Goal: Transaction & Acquisition: Subscribe to service/newsletter

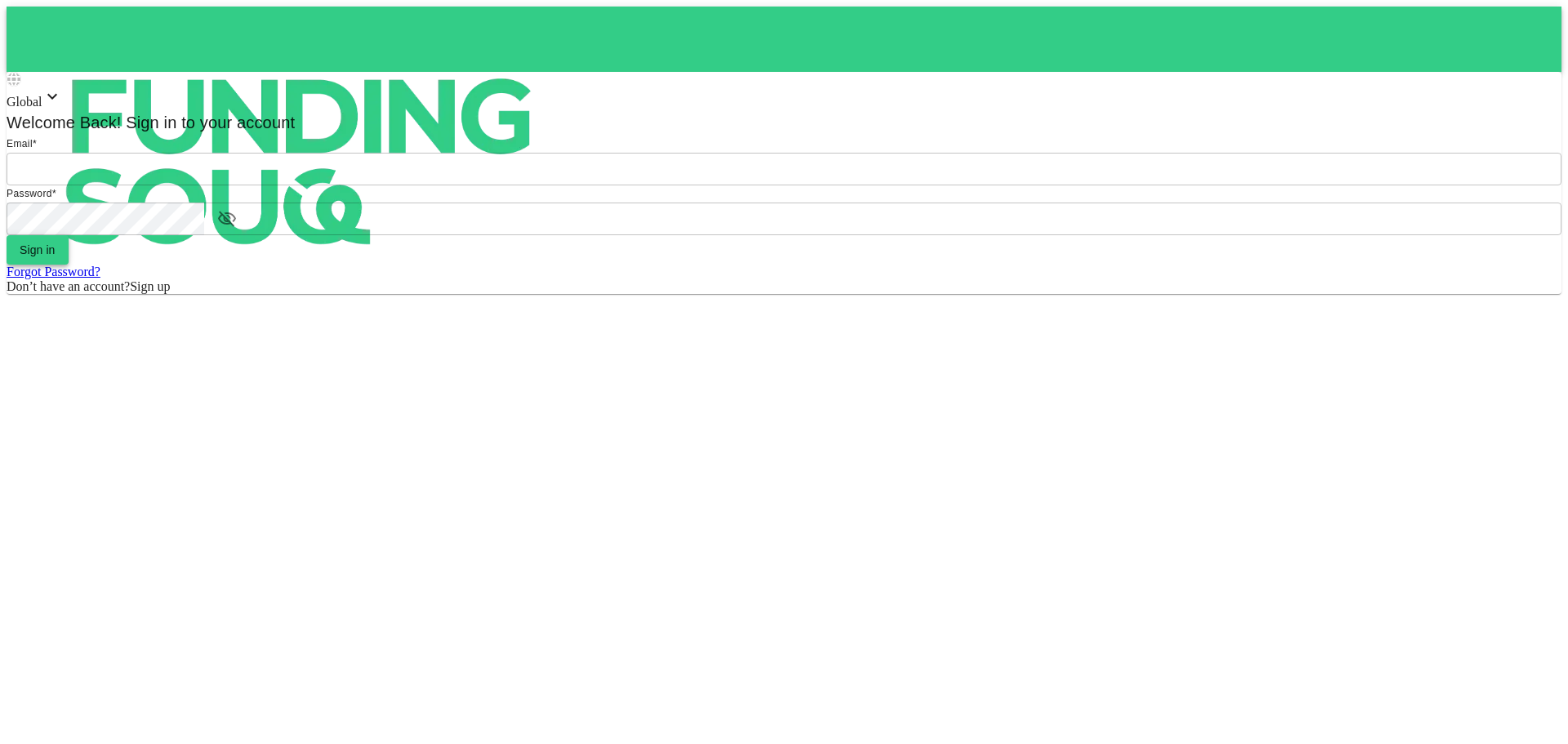
type input "Aasik.mmm@gmail.com"
click at [69, 264] on button "Sign in" at bounding box center [37, 250] width 62 height 30
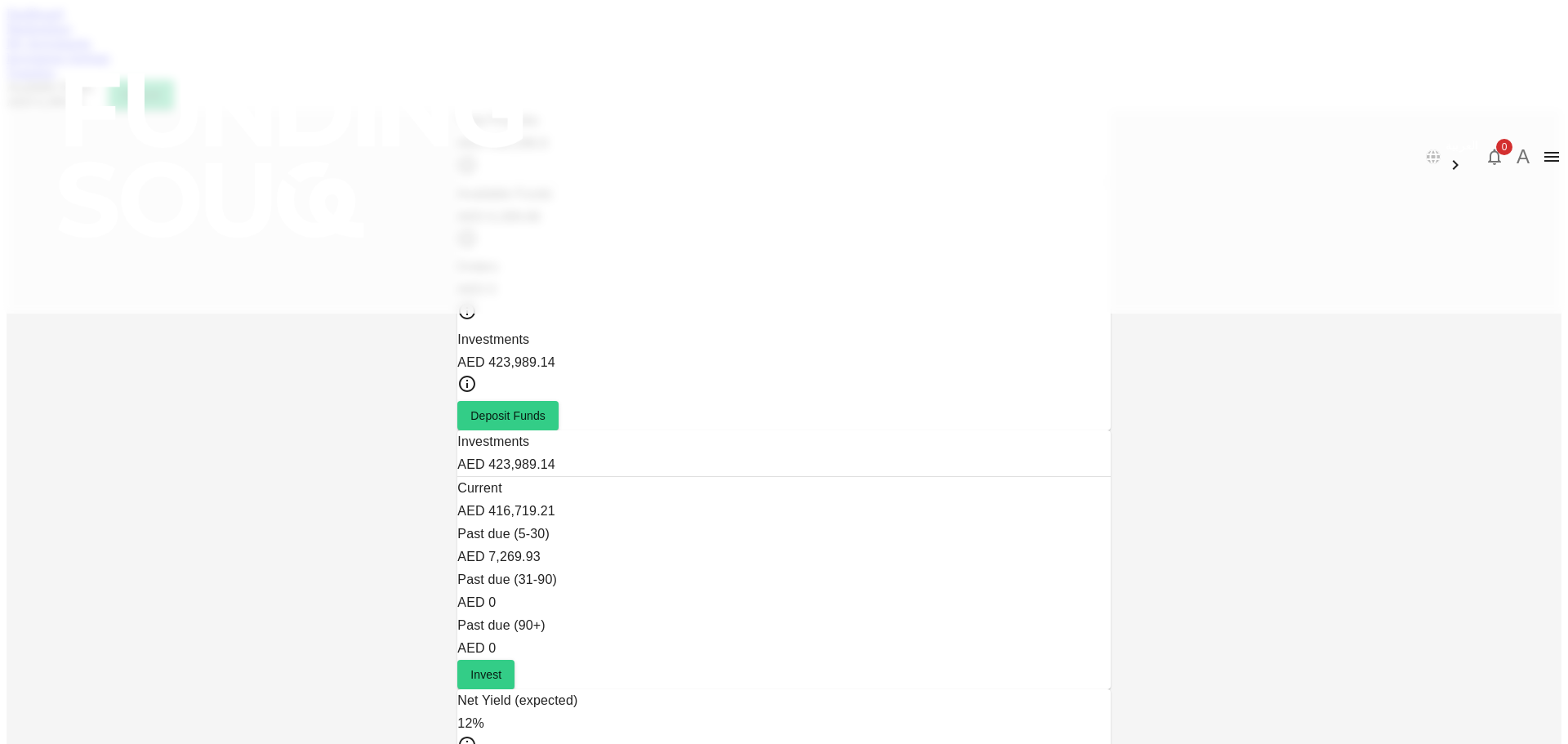
drag, startPoint x: 469, startPoint y: 96, endPoint x: 456, endPoint y: 86, distance: 16.4
click at [465, 36] on div "Marketplace" at bounding box center [783, 29] width 1554 height 15
click at [72, 35] on link "Marketplace" at bounding box center [39, 28] width 65 height 14
